Goal: Task Accomplishment & Management: Complete application form

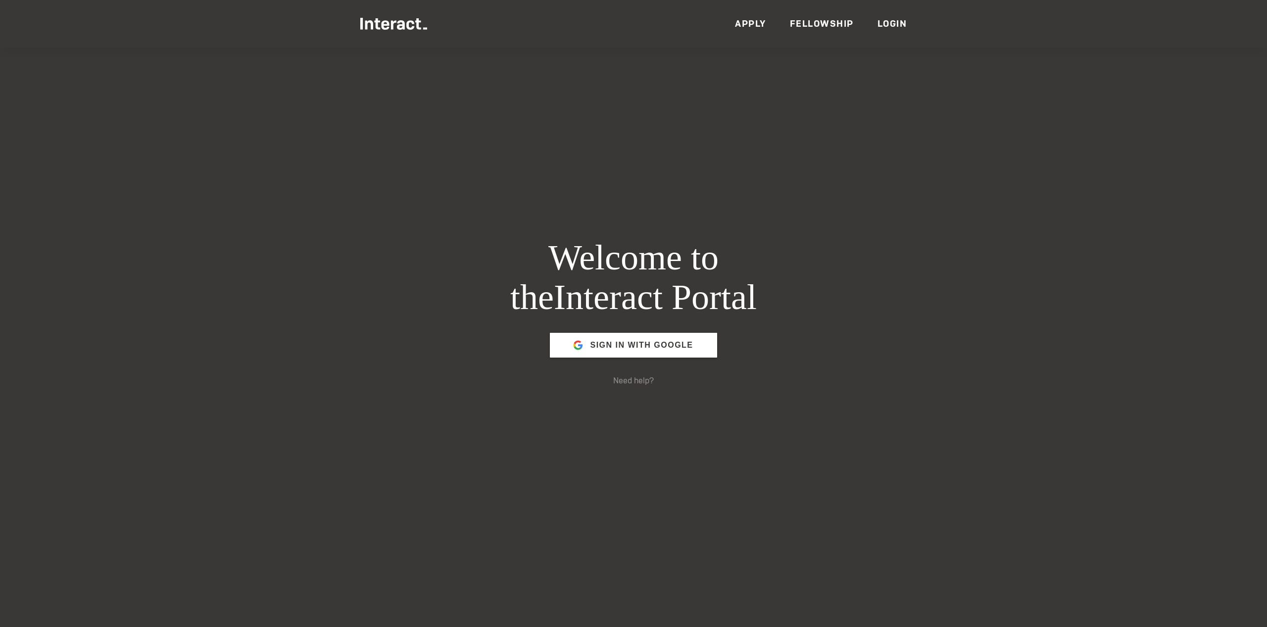
click at [882, 21] on link "Login" at bounding box center [893, 23] width 30 height 11
click at [886, 22] on link "Login" at bounding box center [893, 23] width 30 height 11
click at [892, 23] on link "Login" at bounding box center [893, 23] width 30 height 11
click at [889, 21] on link "Login" at bounding box center [893, 23] width 30 height 11
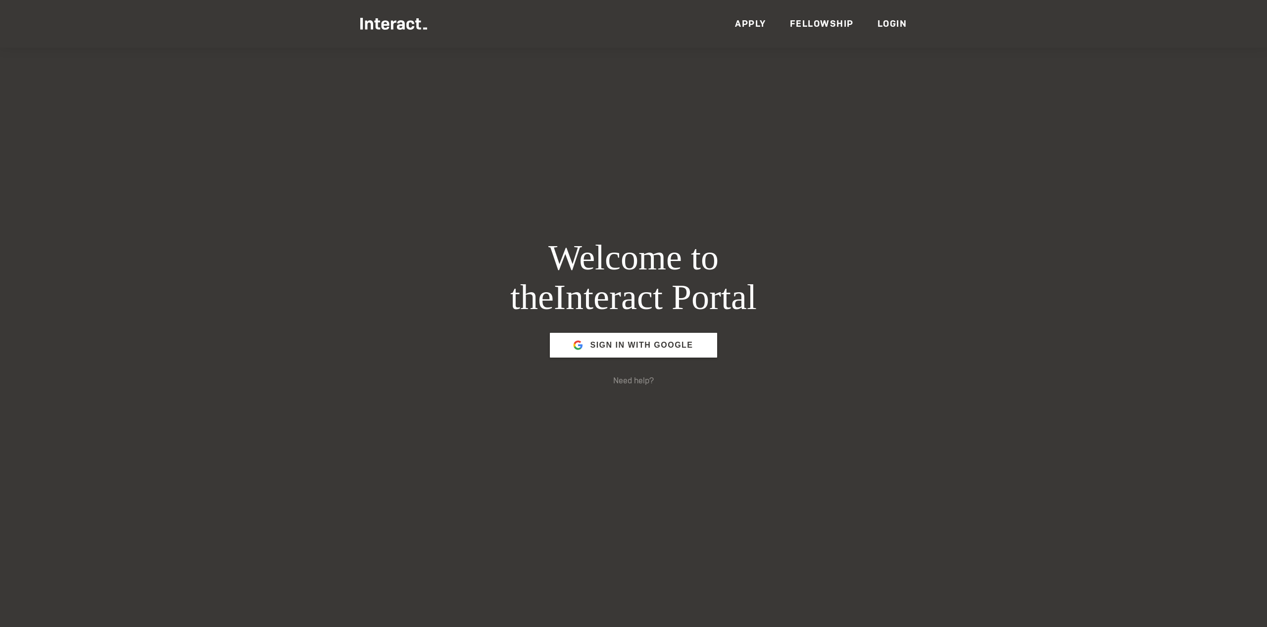
click at [887, 23] on link "Login" at bounding box center [893, 23] width 30 height 11
click at [800, 24] on link "Fellowship" at bounding box center [822, 23] width 64 height 11
click at [739, 24] on link "Apply" at bounding box center [750, 23] width 31 height 11
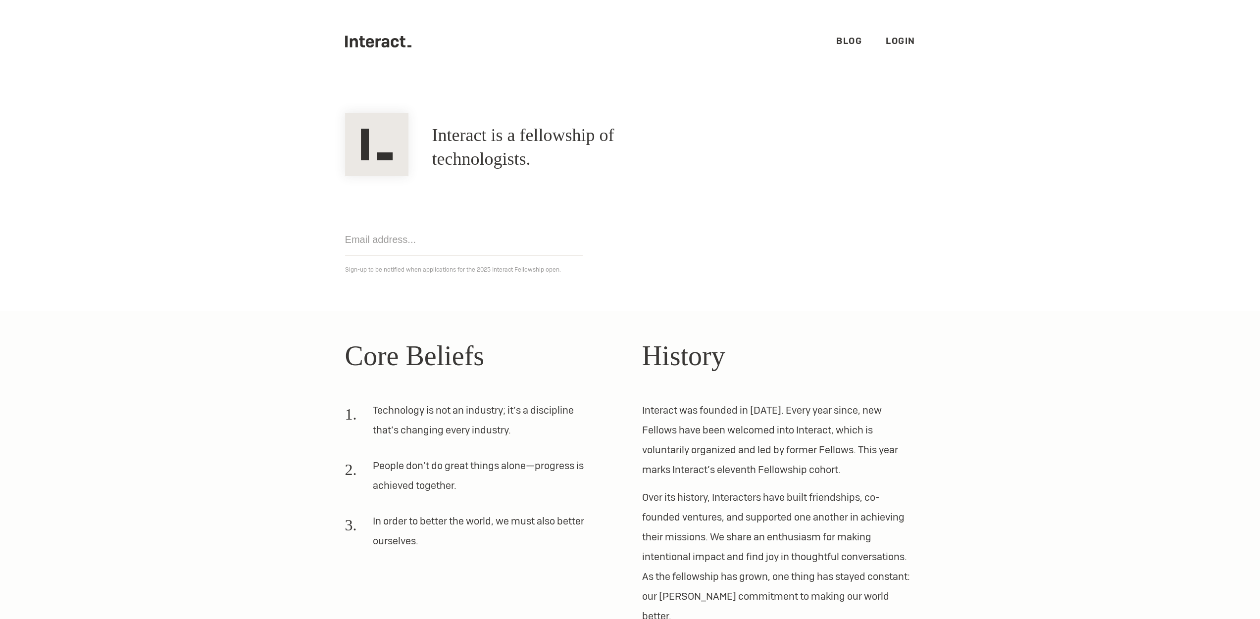
click at [893, 37] on link "Login" at bounding box center [901, 40] width 30 height 11
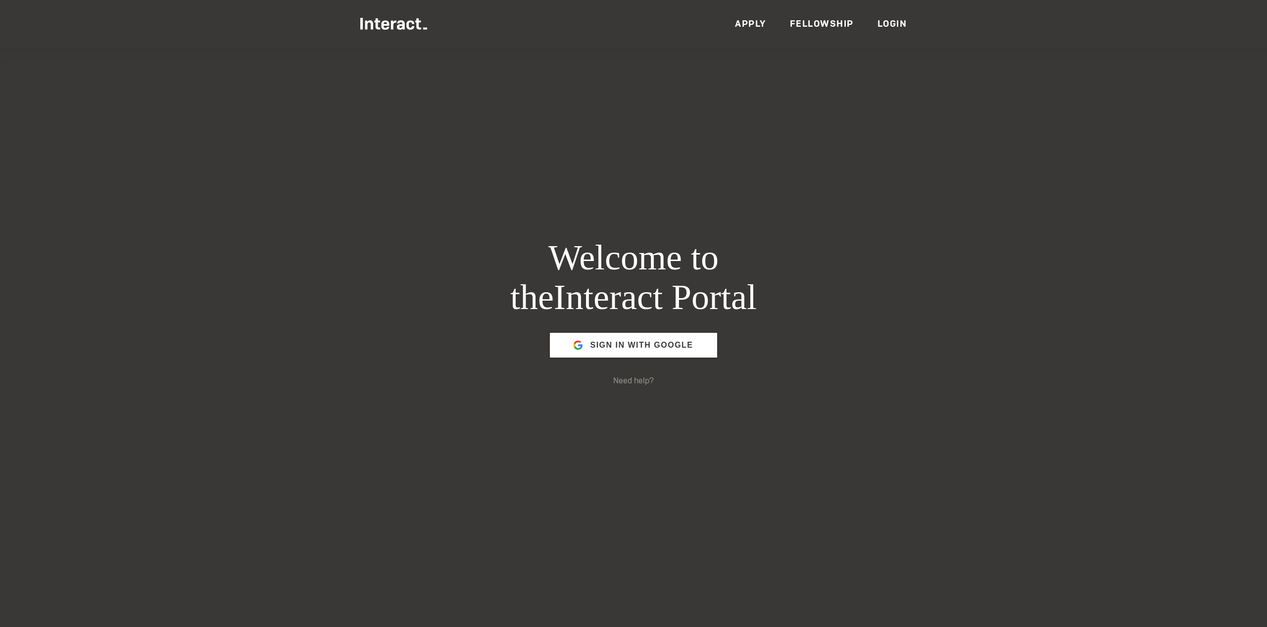
click at [892, 21] on link "Login" at bounding box center [893, 23] width 30 height 11
click at [889, 22] on link "Login" at bounding box center [893, 23] width 30 height 11
click at [674, 346] on span "Sign in with Google" at bounding box center [641, 345] width 103 height 24
click at [884, 23] on link "Login" at bounding box center [893, 23] width 30 height 11
